Goal: Check status

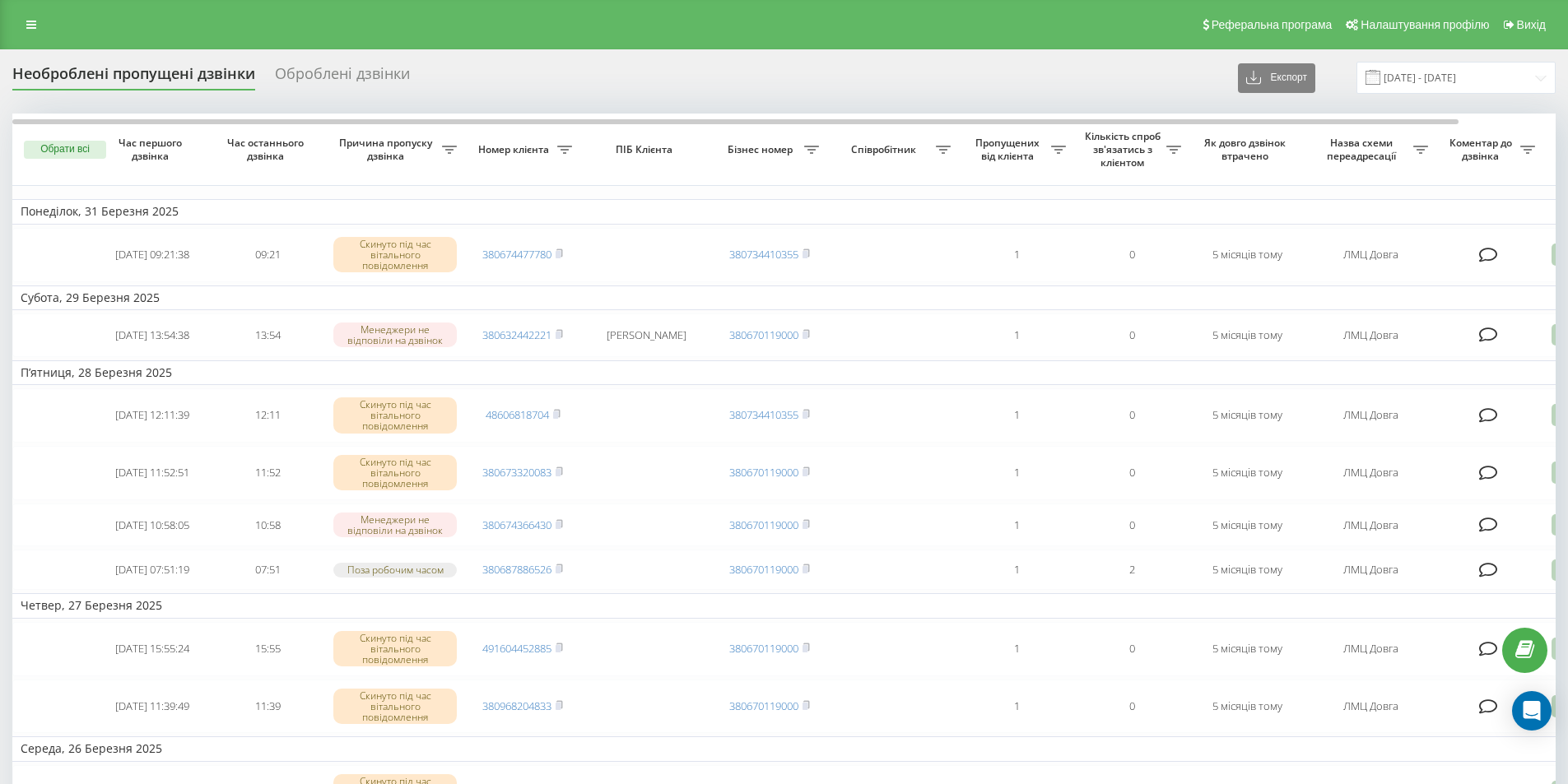
click at [354, 79] on div "Оброблені дзвінки" at bounding box center [342, 77] width 135 height 26
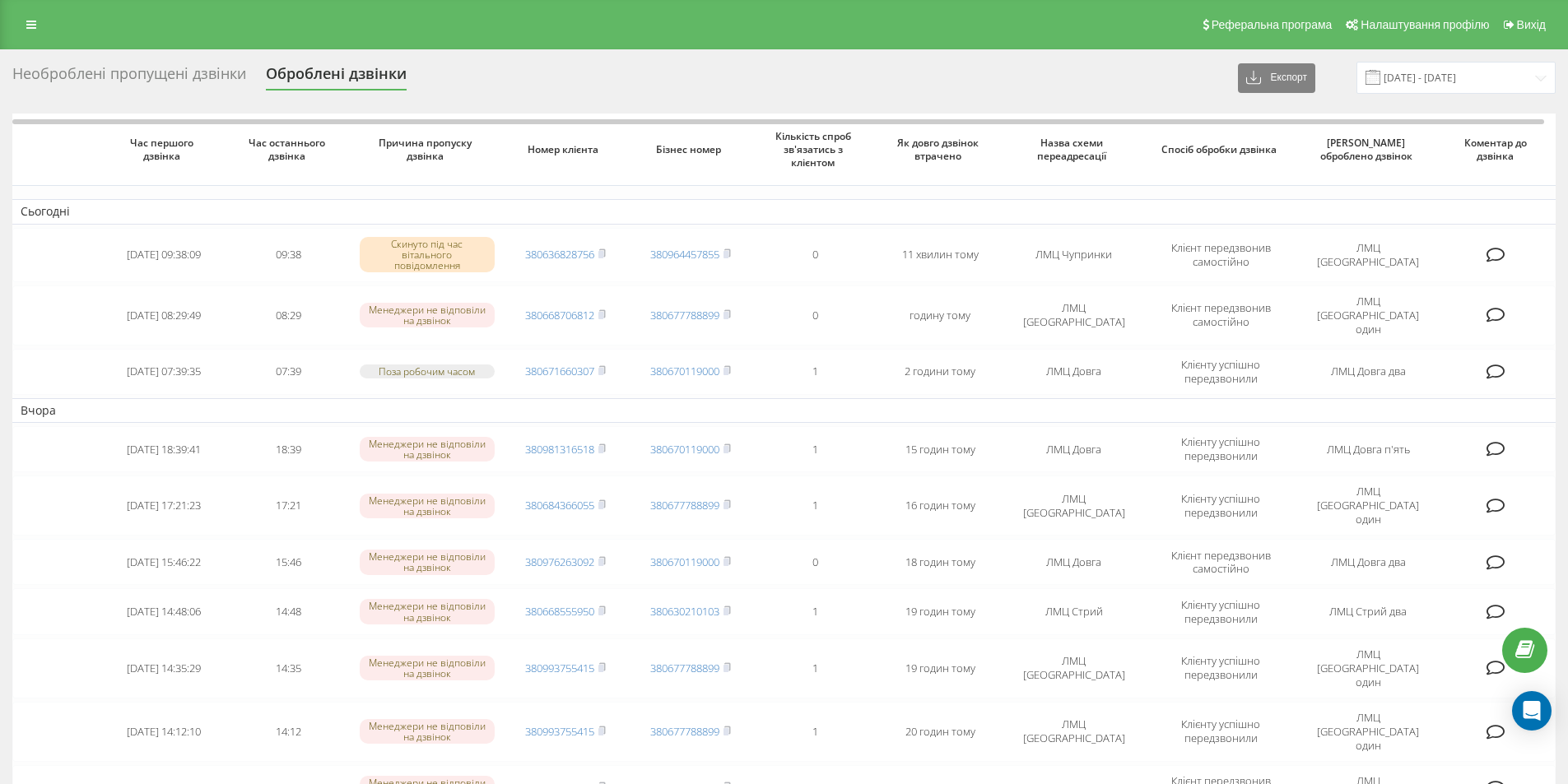
click at [209, 79] on div "Необроблені пропущені дзвінки" at bounding box center [130, 77] width 234 height 26
